Goal: Task Accomplishment & Management: Complete application form

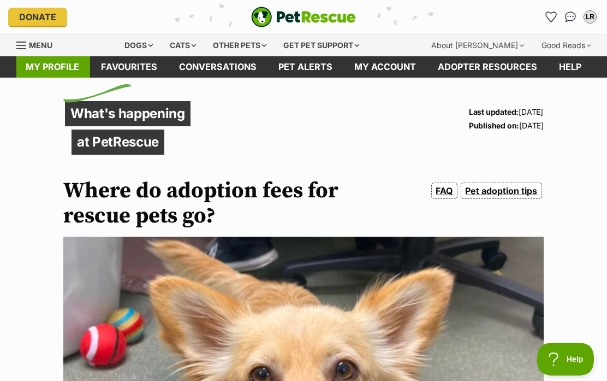
click at [51, 70] on link "My profile" at bounding box center [52, 66] width 75 height 21
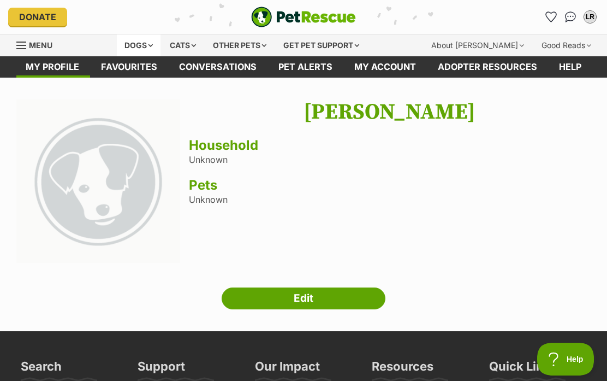
click at [151, 40] on div "Dogs" at bounding box center [139, 45] width 44 height 22
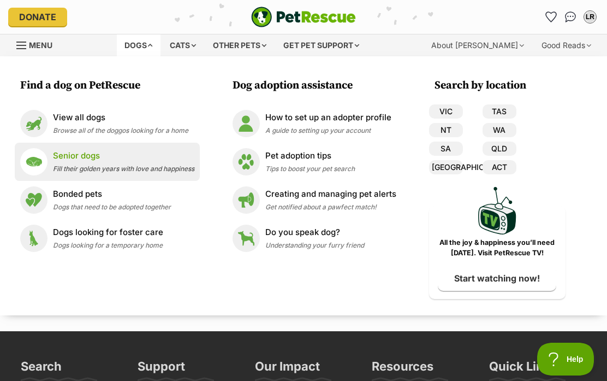
click at [180, 169] on span "Fill their golden years with love and happiness" at bounding box center [123, 168] width 141 height 8
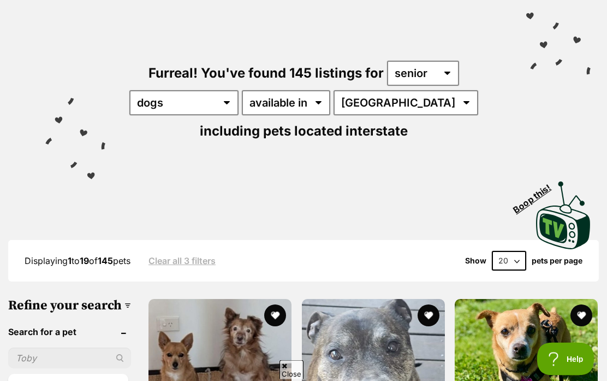
scroll to position [85, 0]
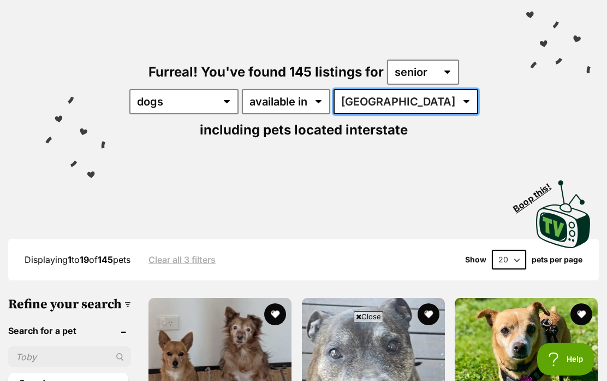
click at [400, 102] on select "Australia ACT NSW NT QLD SA TAS VIC WA" at bounding box center [406, 101] width 145 height 25
click at [396, 102] on select "Australia ACT NSW NT QLD SA TAS VIC WA" at bounding box center [406, 101] width 145 height 25
click at [393, 104] on select "Australia ACT NSW NT QLD SA TAS VIC WA" at bounding box center [406, 101] width 145 height 25
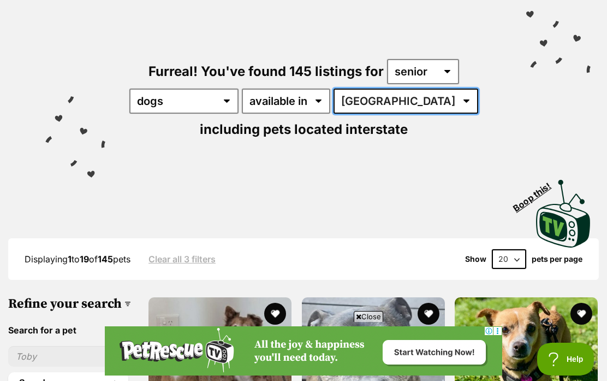
scroll to position [0, 0]
select select "[GEOGRAPHIC_DATA]"
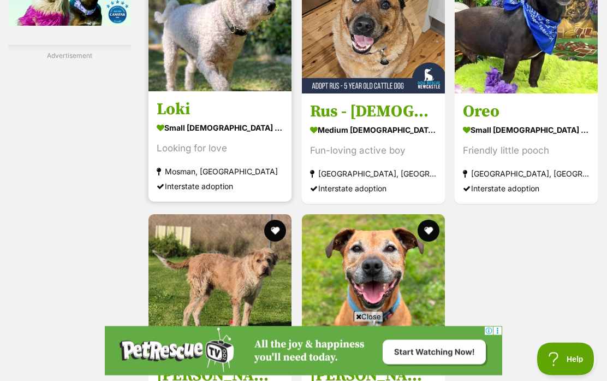
scroll to position [1953, 0]
click at [168, 135] on strong "small [DEMOGRAPHIC_DATA] Dog" at bounding box center [220, 128] width 127 height 16
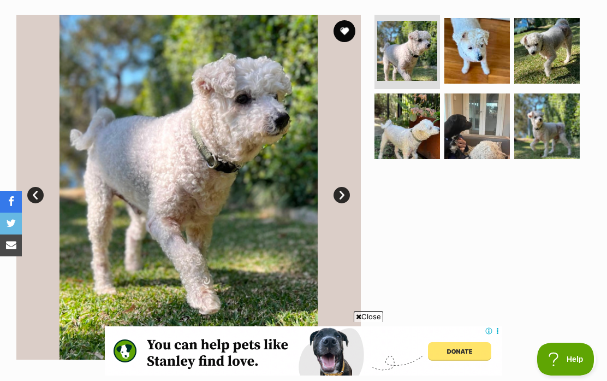
click at [339, 197] on link "Next" at bounding box center [342, 195] width 16 height 16
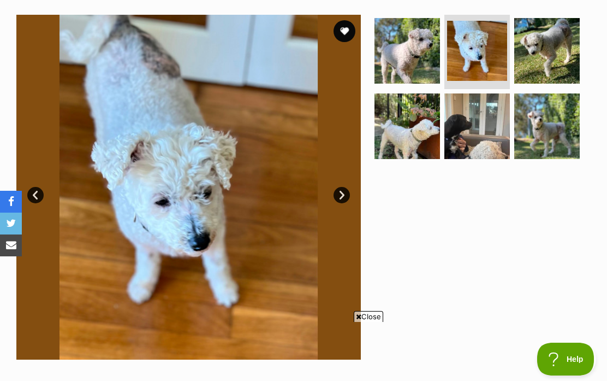
click at [342, 195] on link "Next" at bounding box center [342, 195] width 16 height 16
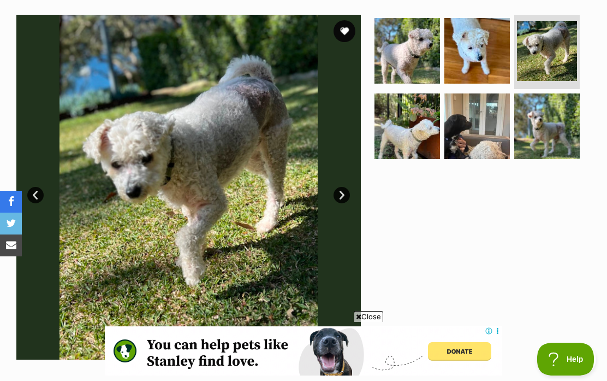
click at [347, 192] on link "Next" at bounding box center [342, 195] width 16 height 16
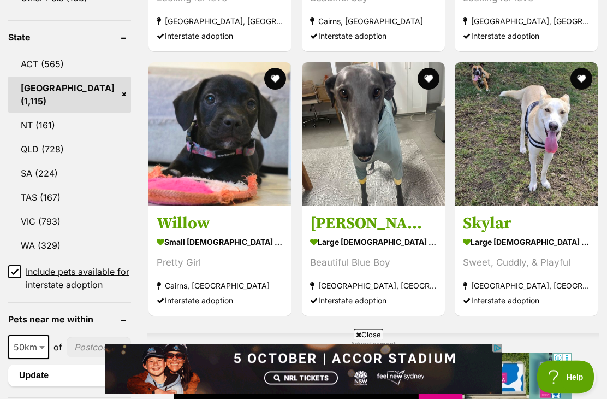
scroll to position [586, 0]
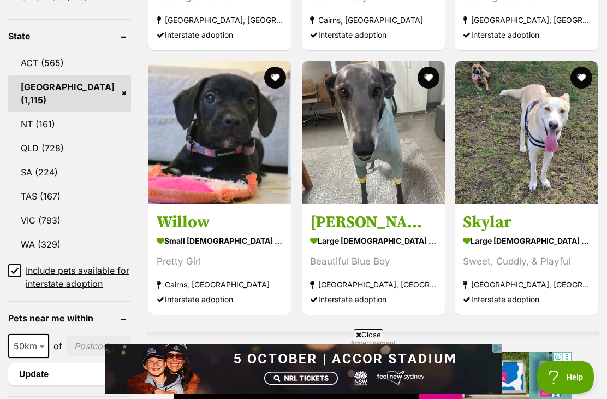
click at [19, 277] on input "Include pets available for interstate adoption" at bounding box center [14, 270] width 13 height 13
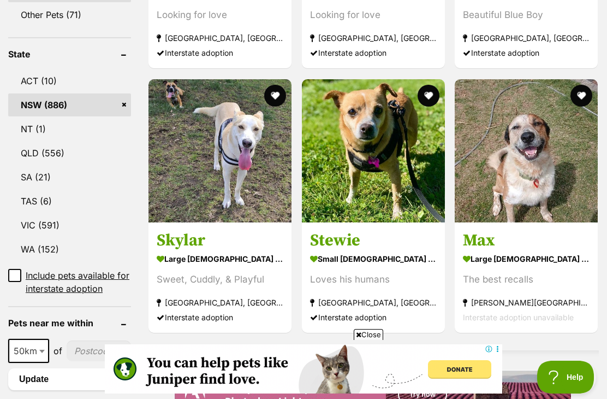
scroll to position [543, 0]
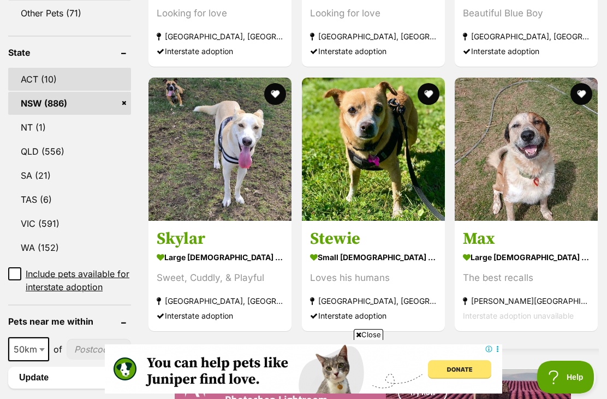
click at [35, 91] on link "ACT (10)" at bounding box center [69, 79] width 123 height 23
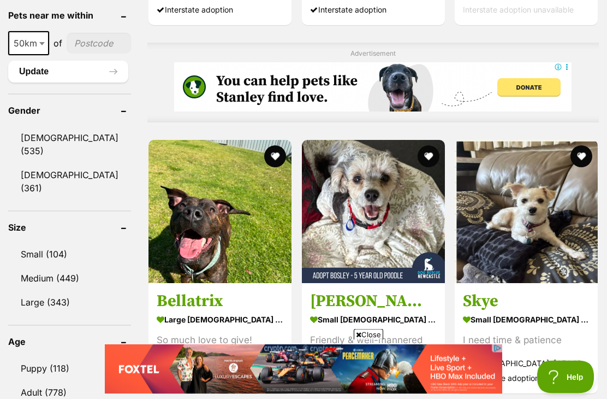
scroll to position [849, 0]
click at [57, 265] on link "Small (104)" at bounding box center [69, 253] width 123 height 23
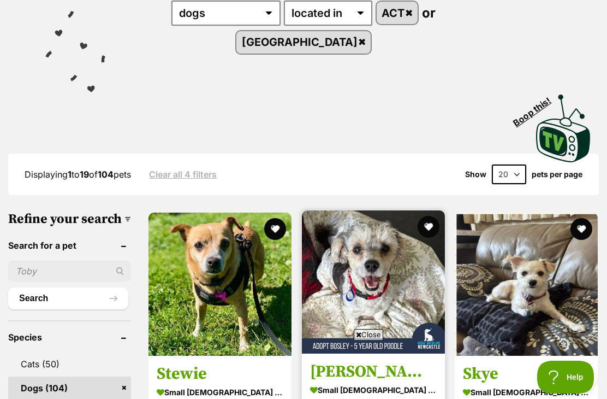
click at [344, 330] on img at bounding box center [373, 281] width 143 height 143
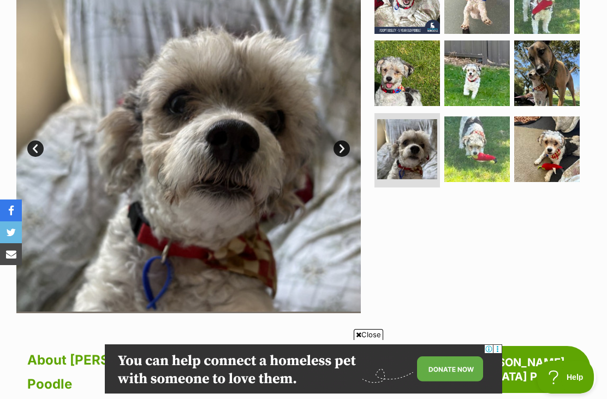
scroll to position [308, 0]
click at [473, 346] on link "Enquire about Bosley - 5 Year Old Poodle" at bounding box center [484, 369] width 213 height 47
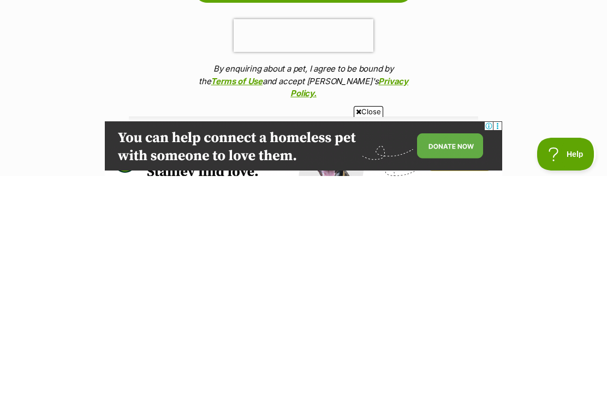
scroll to position [1121, 0]
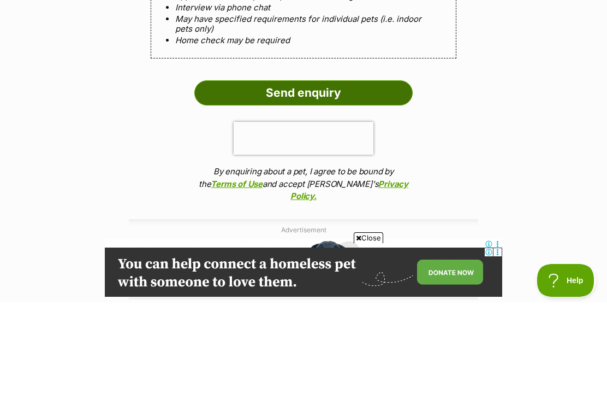
click at [343, 177] on input "Send enquiry" at bounding box center [303, 189] width 218 height 25
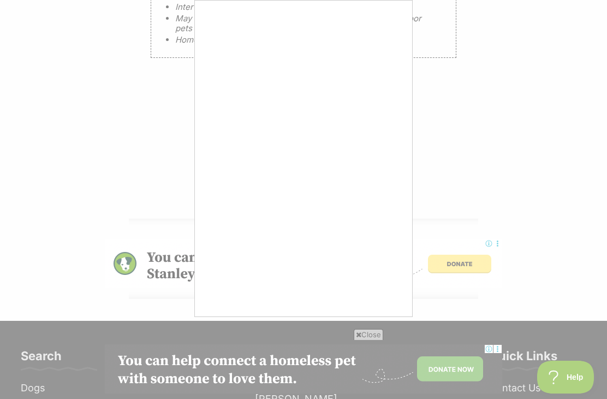
click at [495, 139] on div at bounding box center [303, 199] width 607 height 399
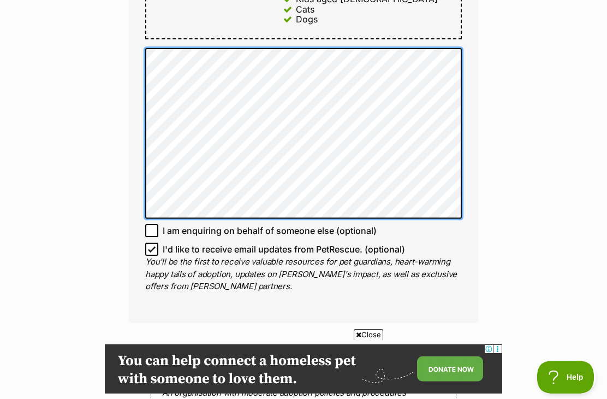
scroll to position [0, 0]
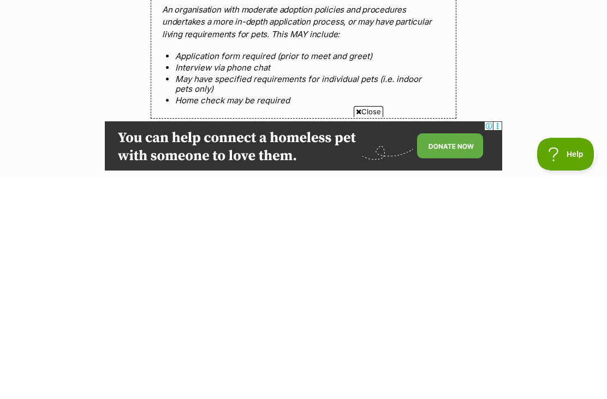
click at [343, 363] on input "Send enquiry" at bounding box center [303, 375] width 218 height 25
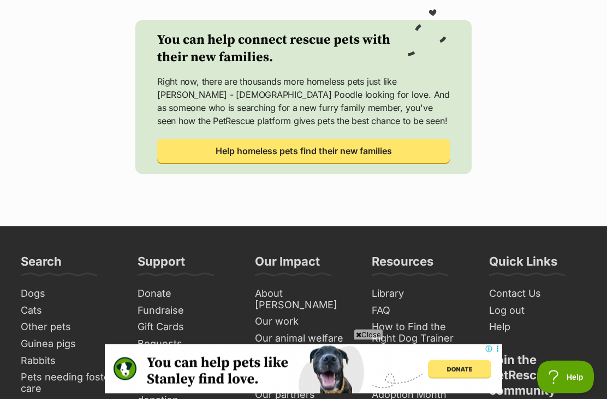
scroll to position [520, 0]
